Goal: Information Seeking & Learning: Find specific fact

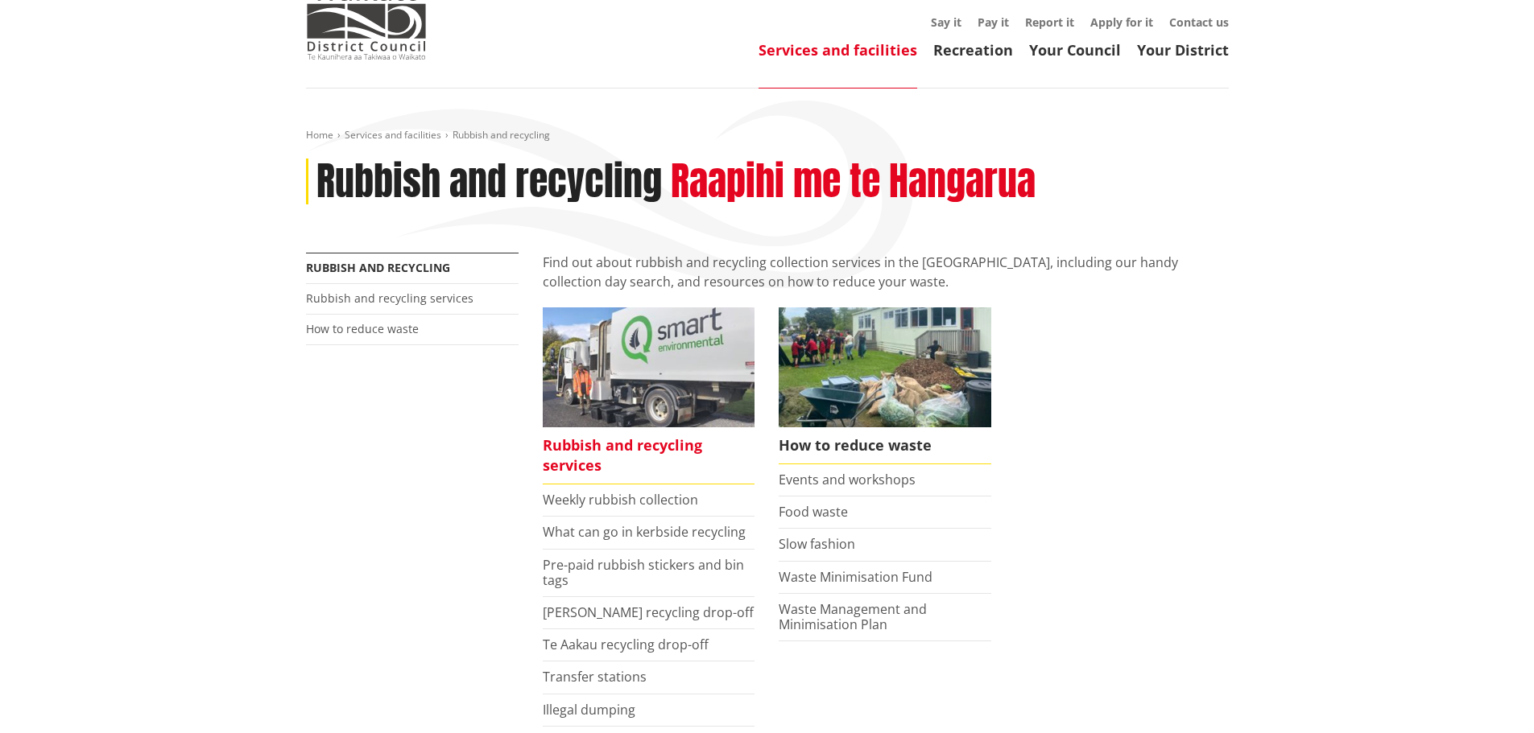
scroll to position [161, 0]
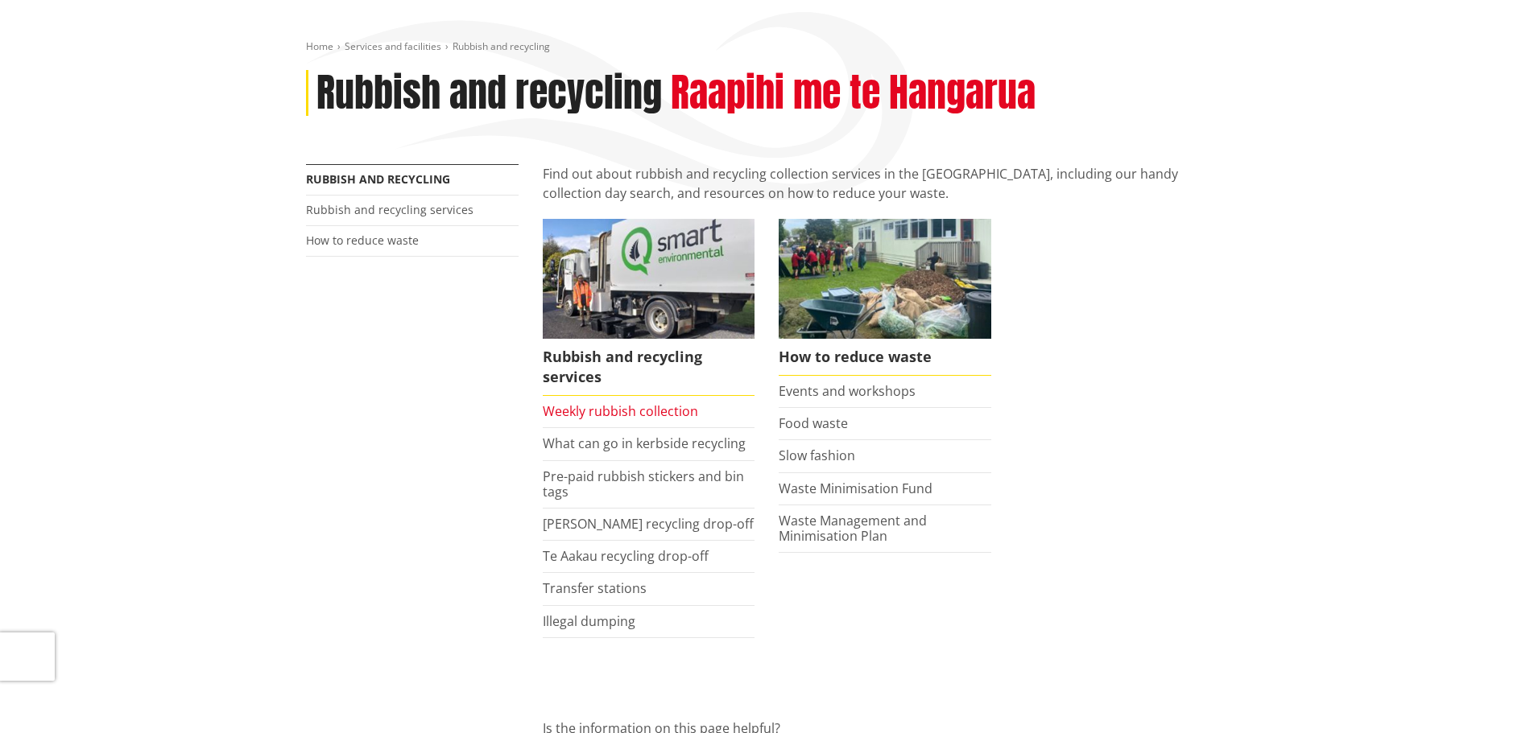
click at [671, 407] on link "Weekly rubbish collection" at bounding box center [620, 412] width 155 height 18
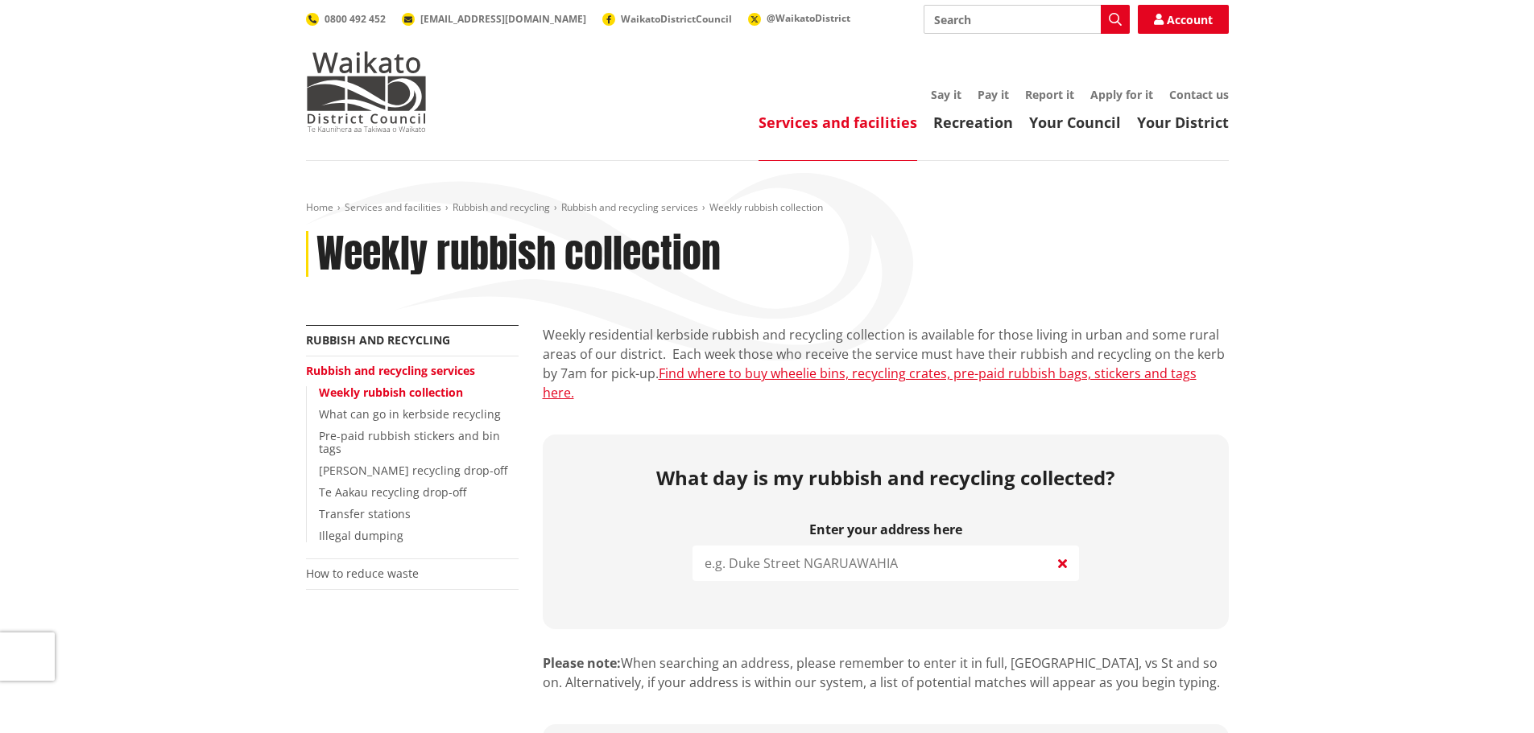
click at [811, 546] on input "search" at bounding box center [885, 563] width 386 height 35
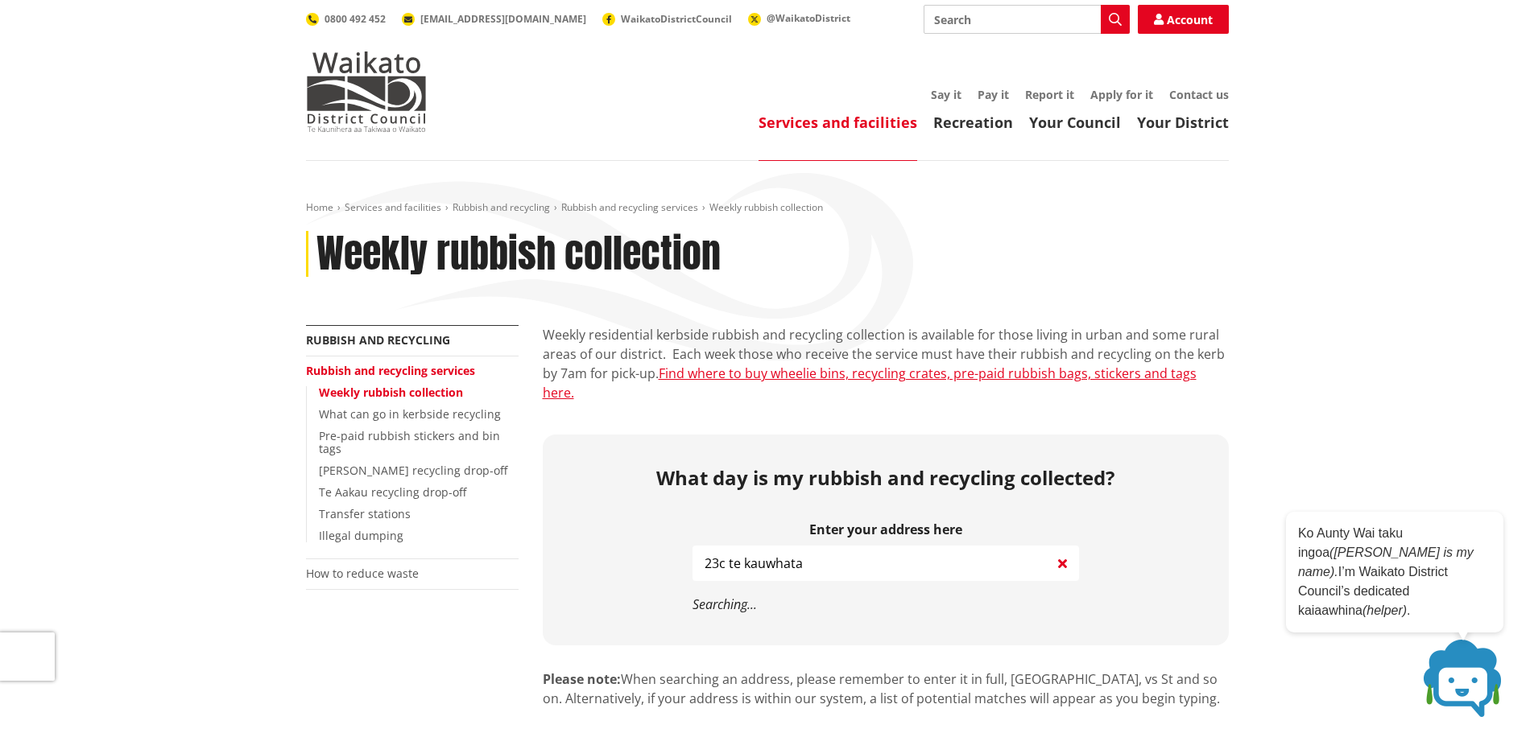
type input "23c te kauwhata"
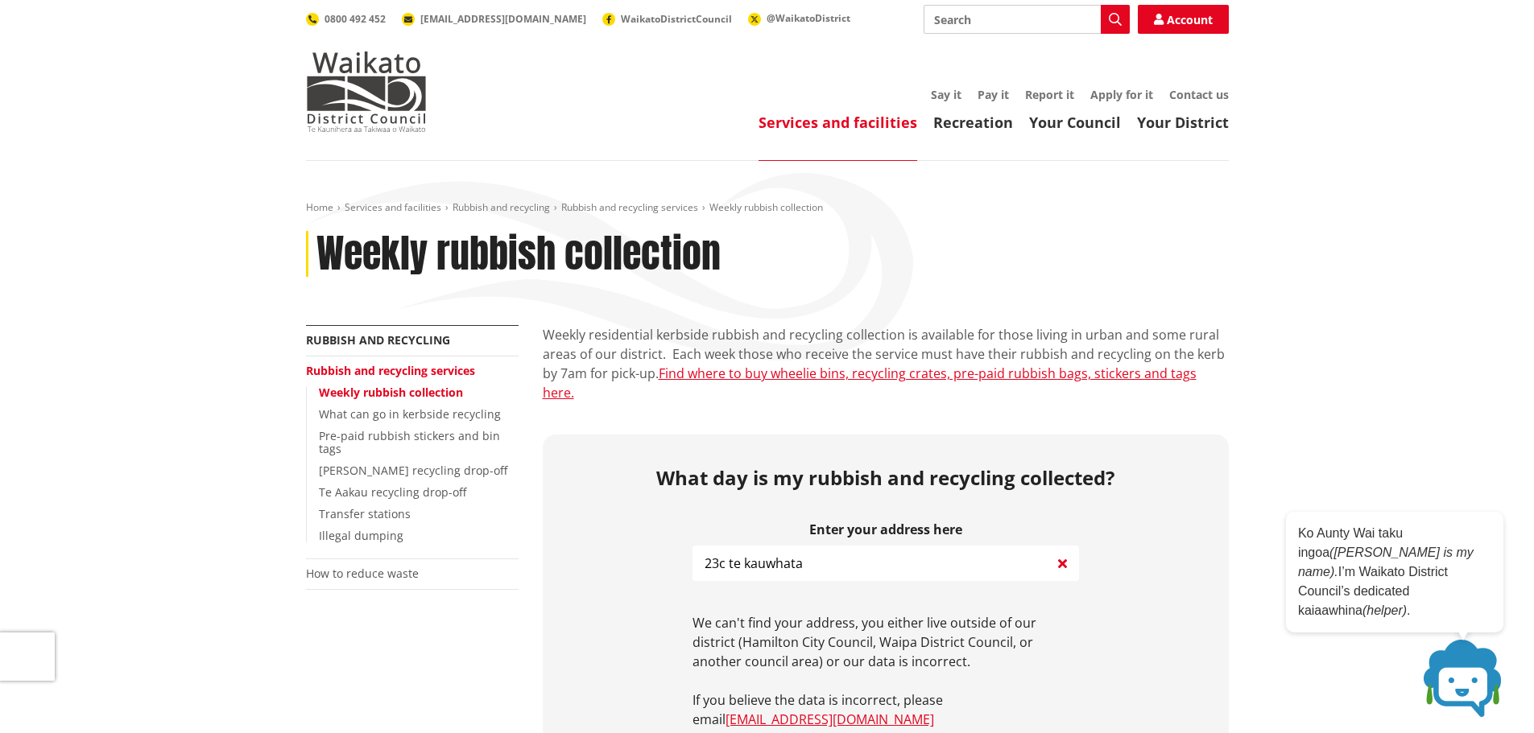
drag, startPoint x: 813, startPoint y: 544, endPoint x: 692, endPoint y: 587, distance: 128.1
click at [687, 551] on div "What day is my rubbish and recycling collected? Enter your address here 23c te …" at bounding box center [886, 598] width 686 height 327
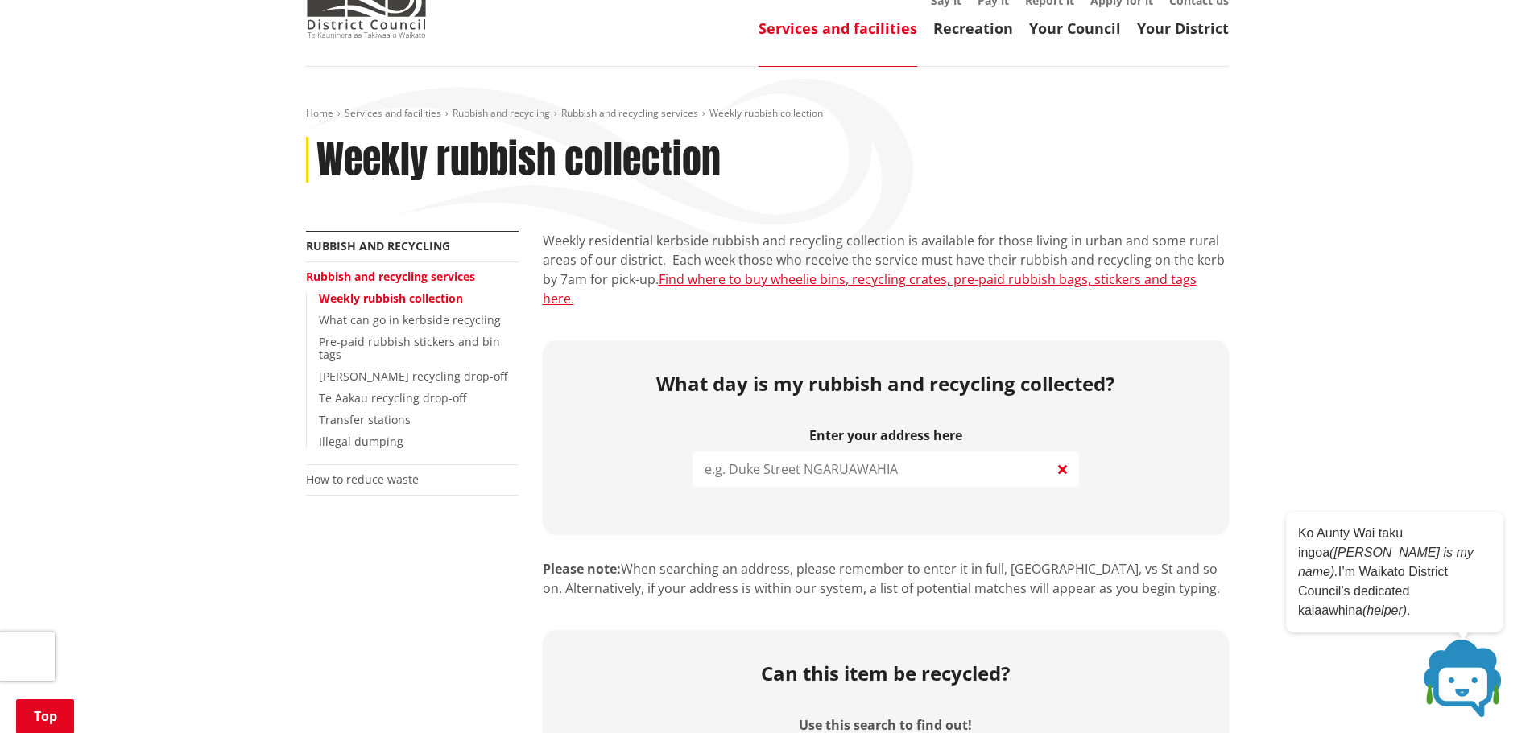
scroll to position [322, 0]
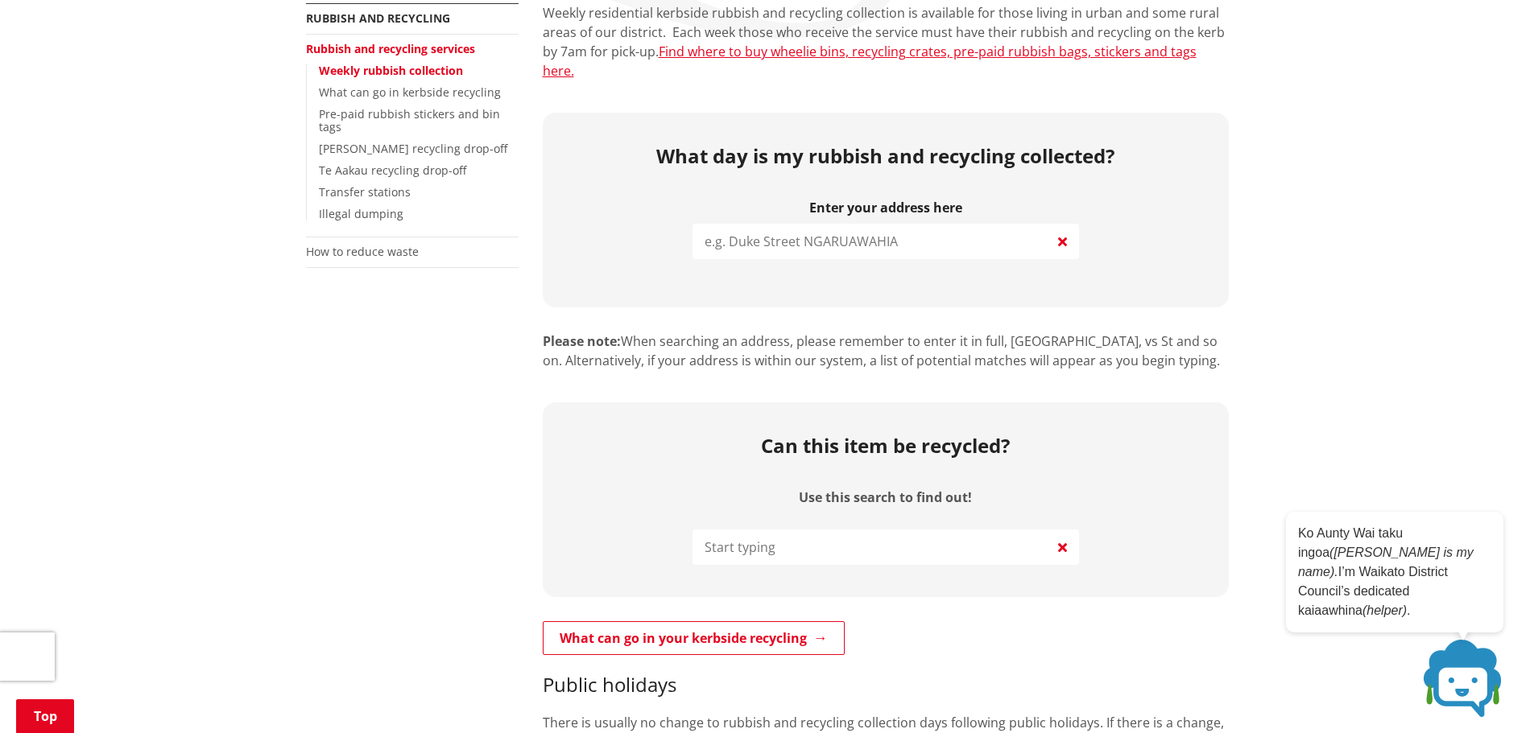
click at [857, 225] on input "search" at bounding box center [885, 241] width 386 height 35
paste input "23c te kauwhata"
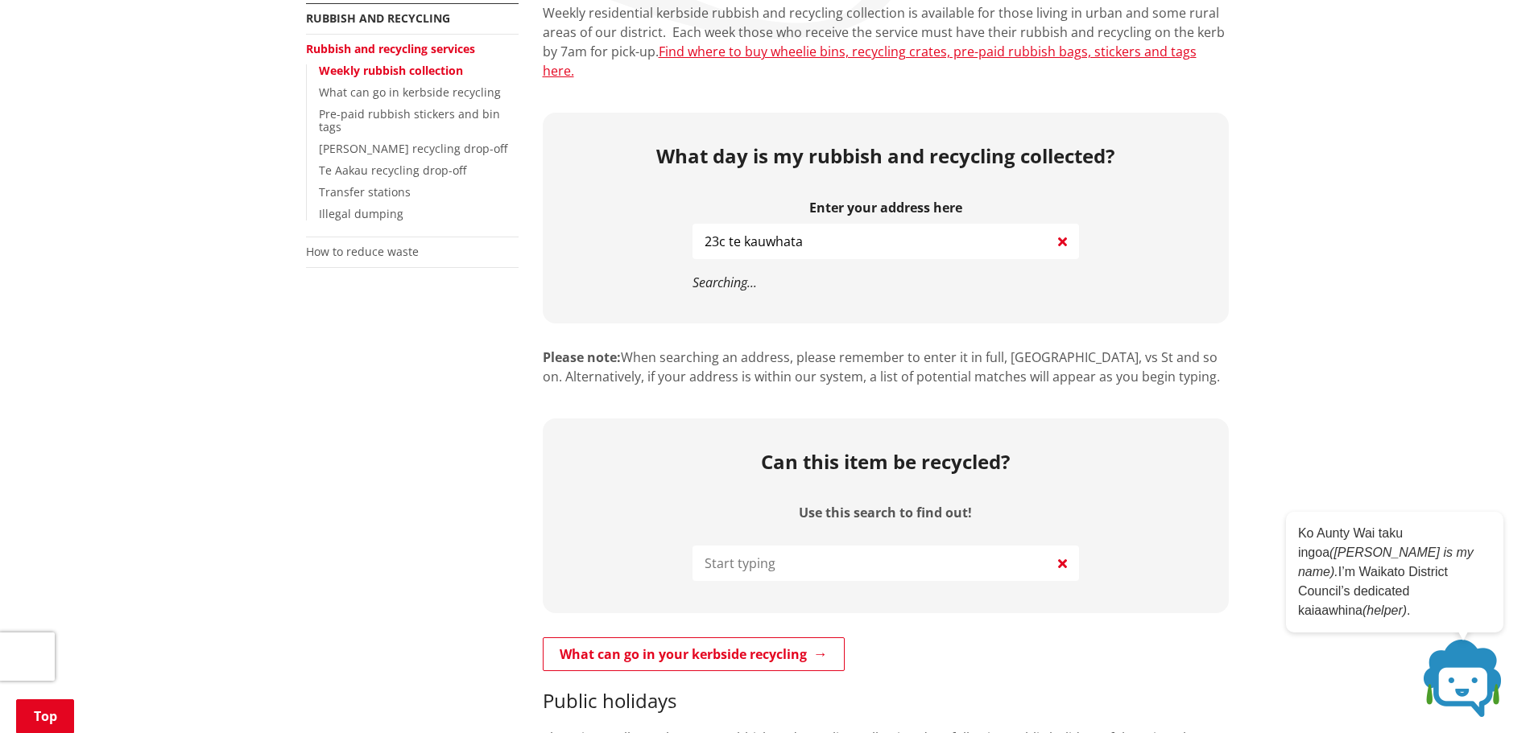
drag, startPoint x: 729, startPoint y: 224, endPoint x: 432, endPoint y: 243, distance: 296.9
type input "te kauwhata"
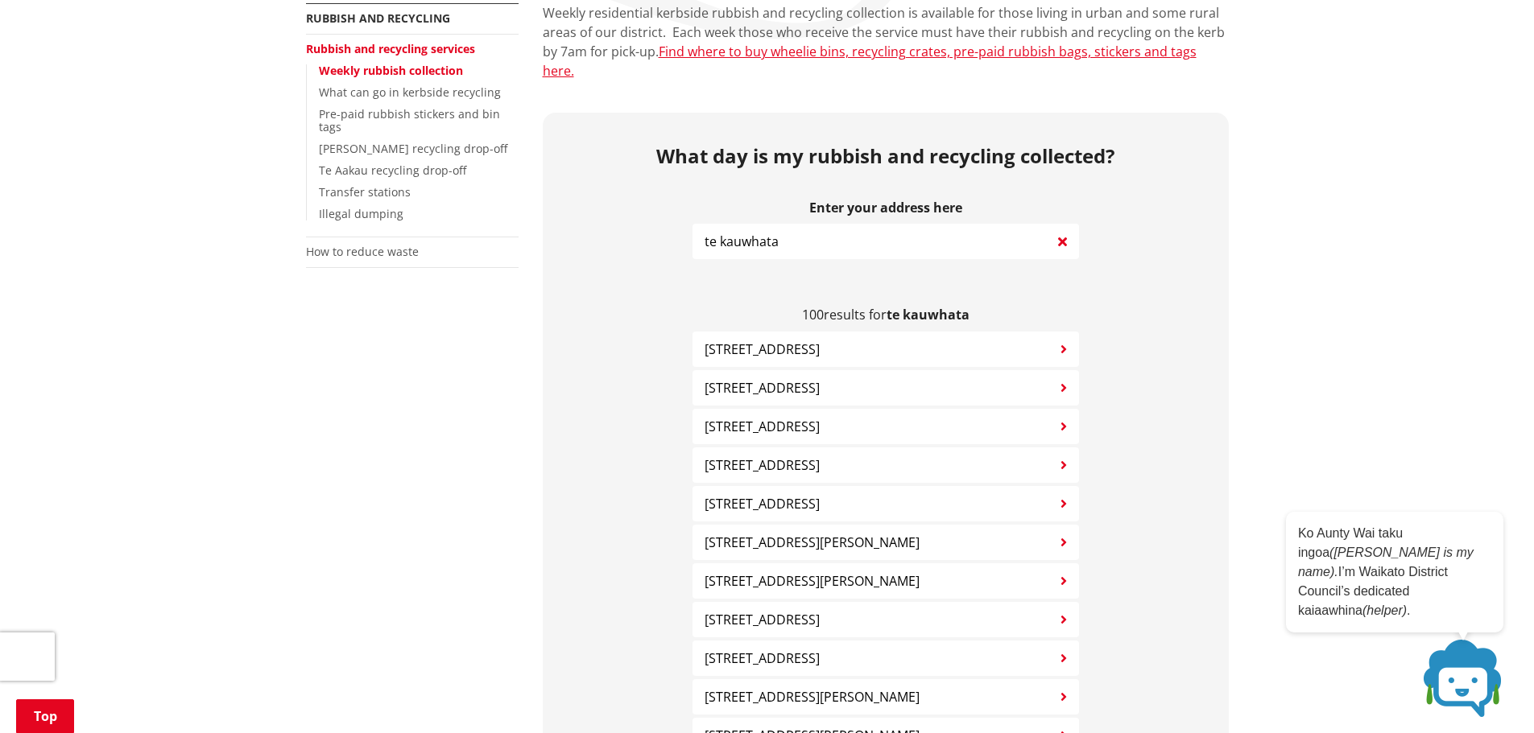
click at [733, 340] on span "[STREET_ADDRESS]" at bounding box center [761, 349] width 115 height 19
